Goal: Information Seeking & Learning: Learn about a topic

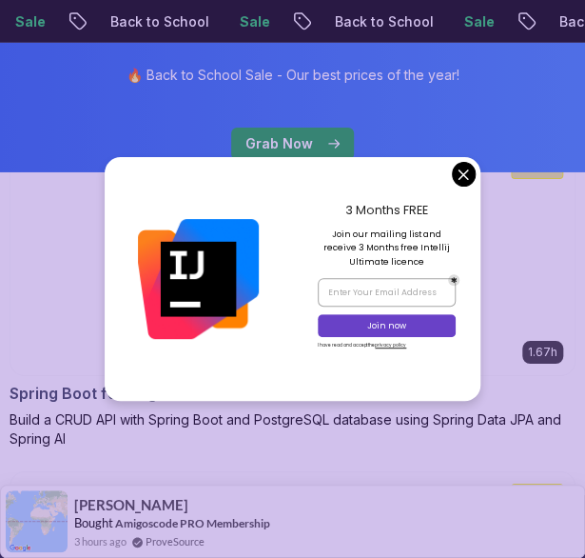
scroll to position [1547, 0]
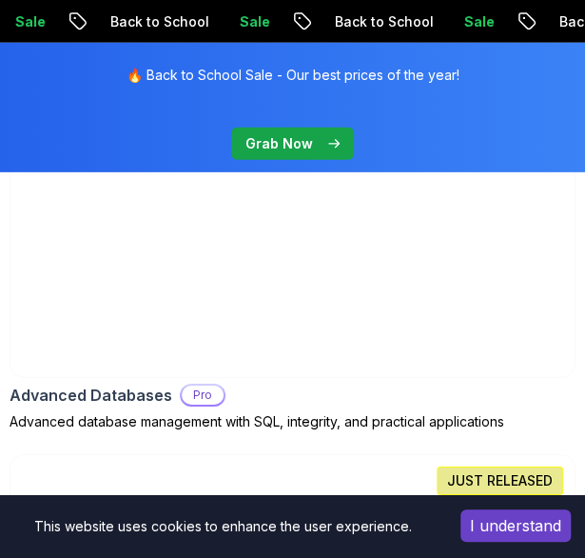
scroll to position [3089, 0]
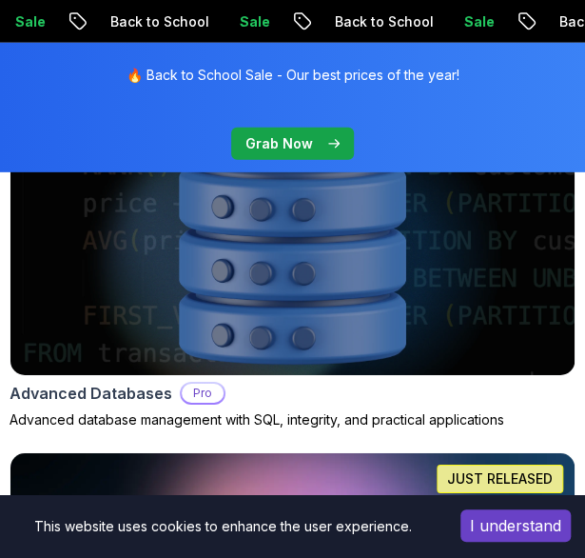
click at [366, 378] on div "Advanced Databases Pro Advanced database management with SQL, integrity, and pr…" at bounding box center [293, 283] width 566 height 291
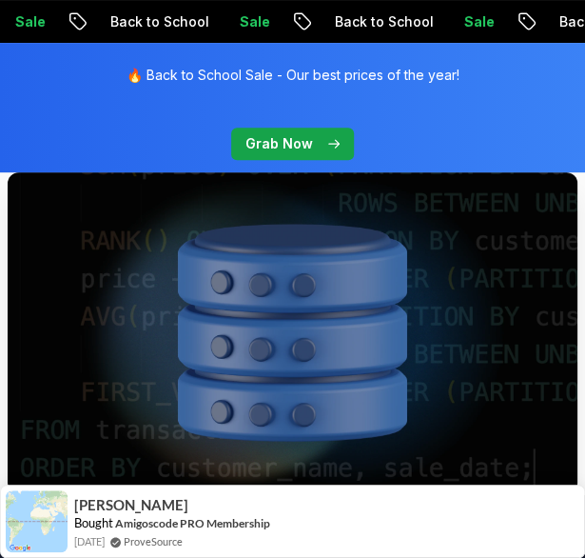
scroll to position [95, 0]
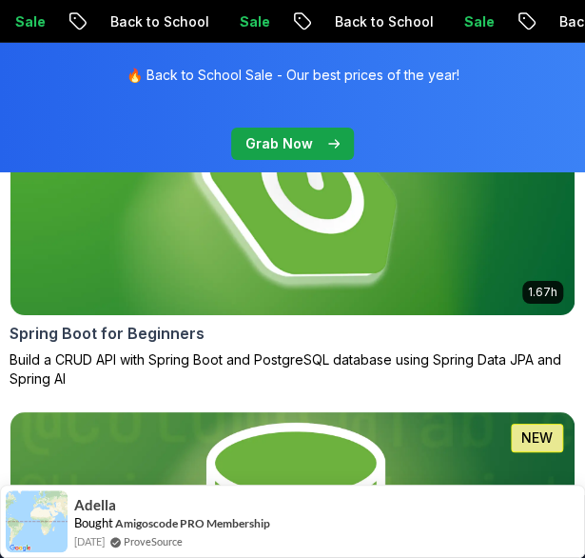
scroll to position [1544, 0]
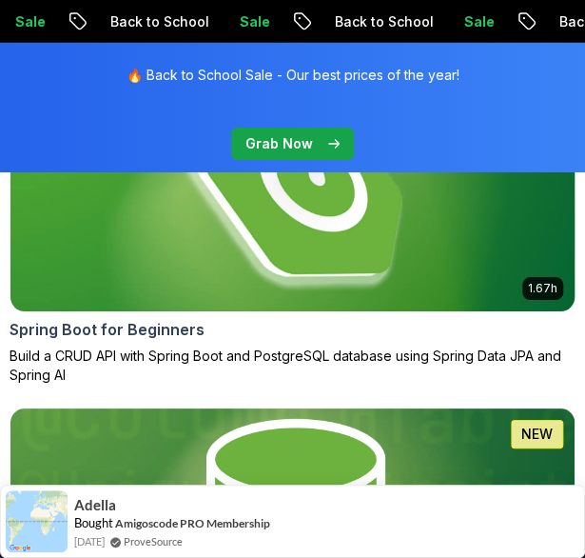
drag, startPoint x: 173, startPoint y: 294, endPoint x: 186, endPoint y: 237, distance: 58.6
click at [173, 294] on img at bounding box center [292, 192] width 593 height 247
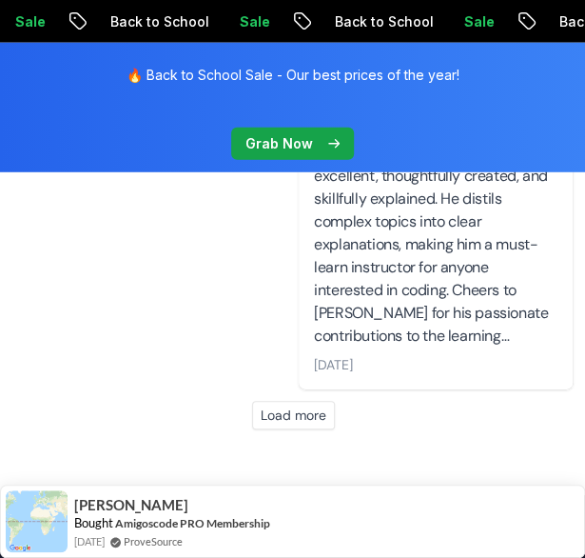
scroll to position [8239, 0]
